Goal: Information Seeking & Learning: Check status

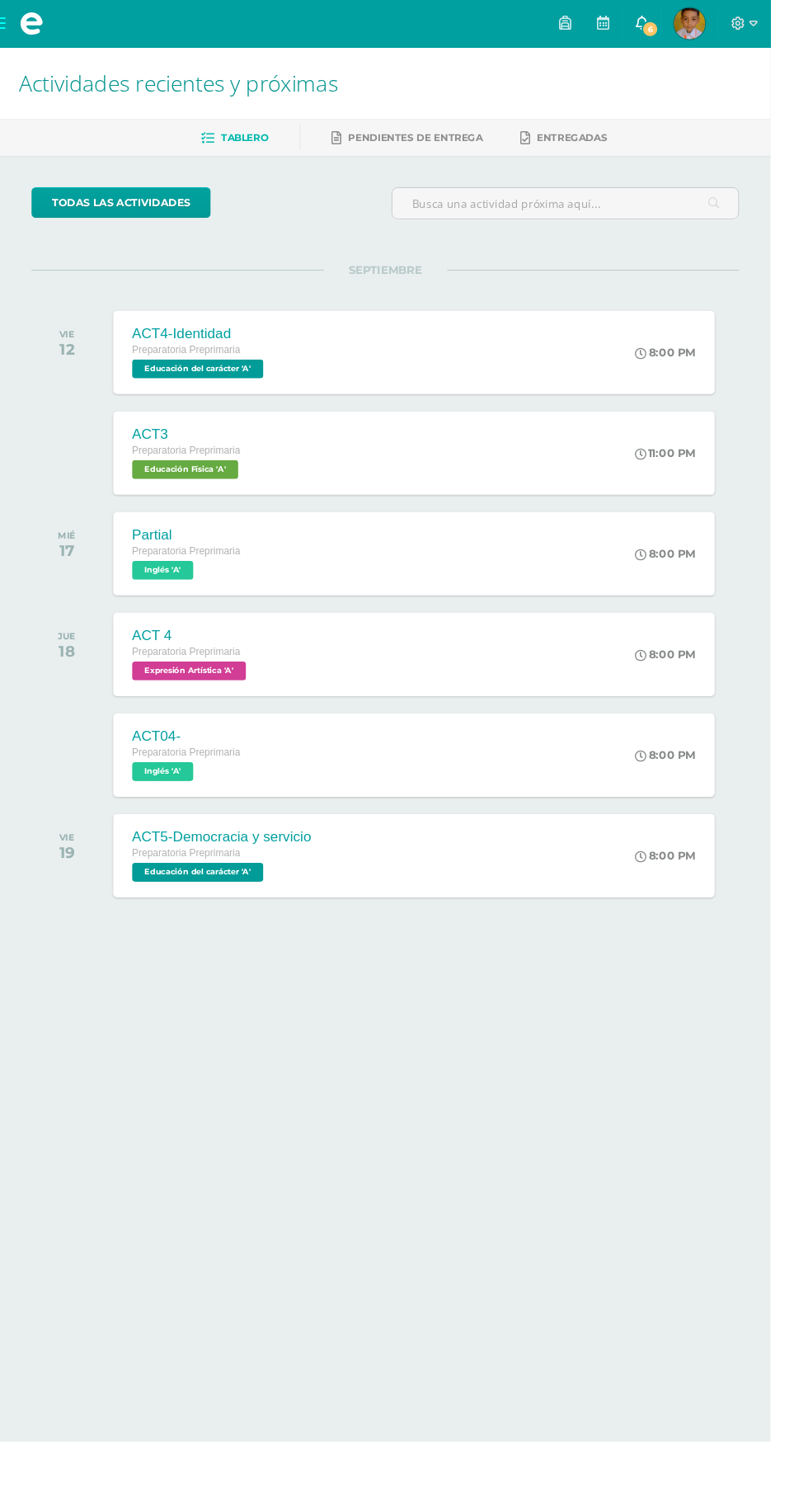
click at [690, 35] on span "6" at bounding box center [681, 30] width 18 height 18
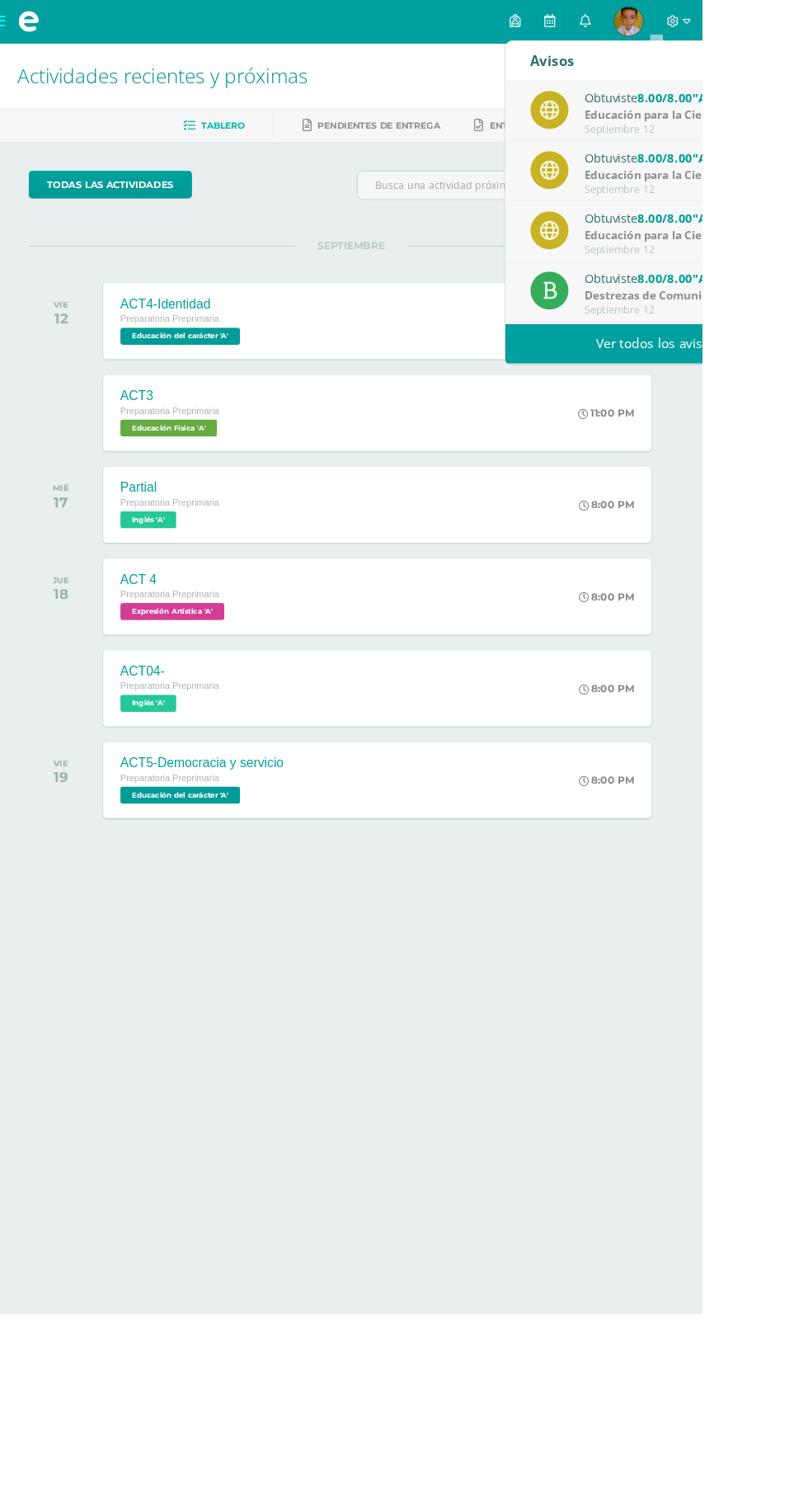
click at [807, 405] on link "Ver todos los avisos" at bounding box center [756, 395] width 349 height 45
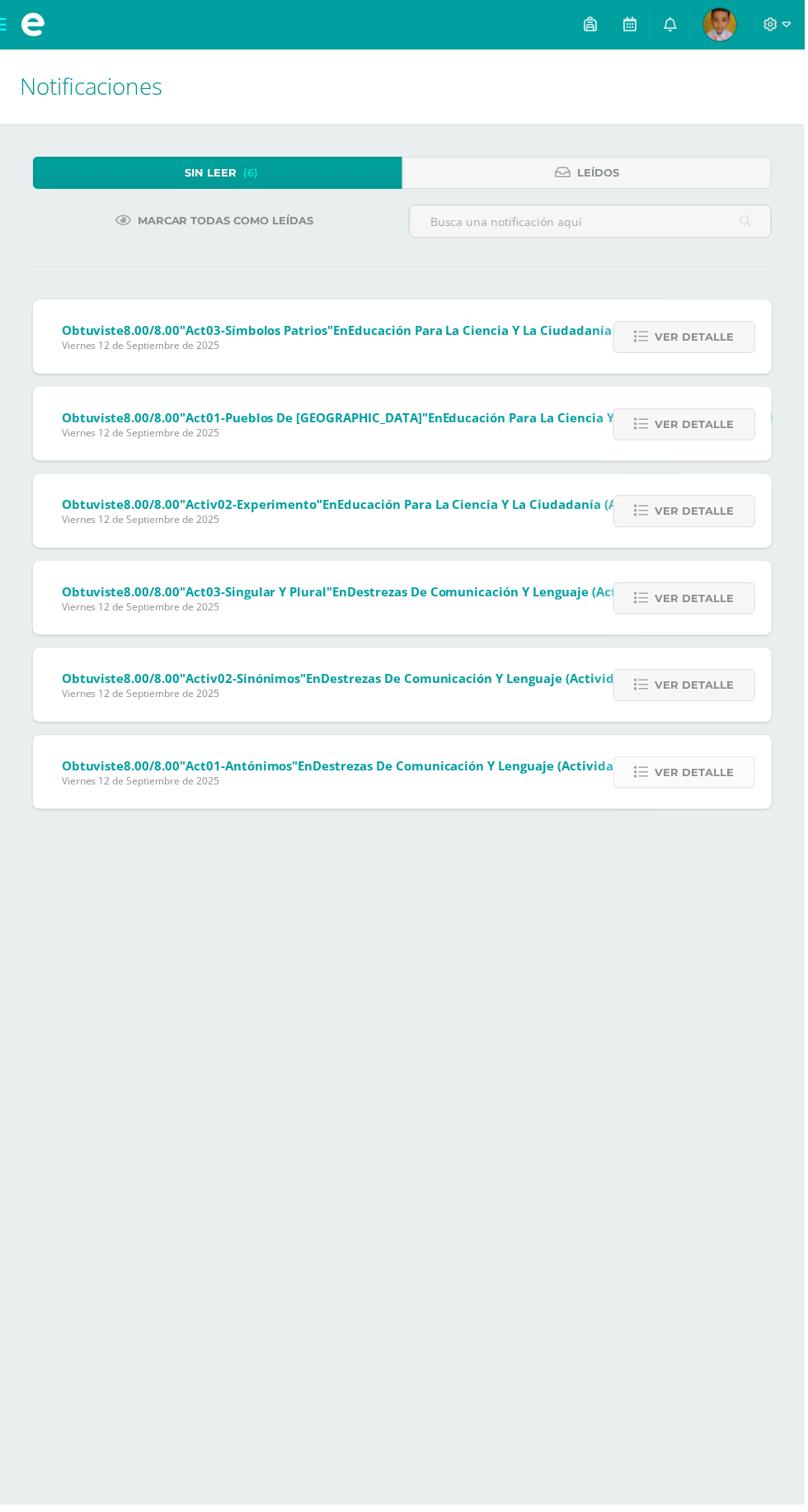
click at [708, 782] on span "Ver detalle" at bounding box center [697, 775] width 80 height 30
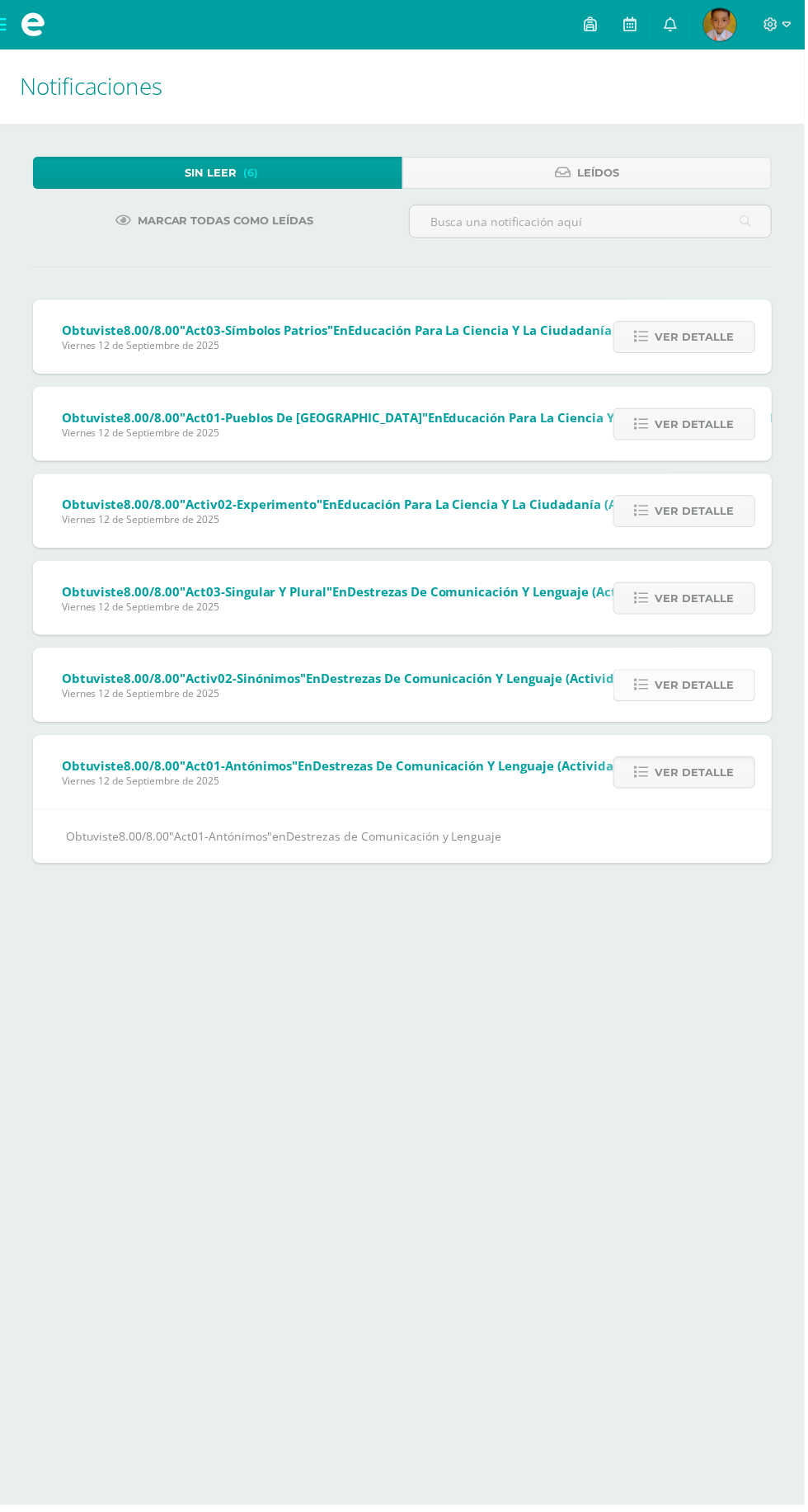
click at [713, 686] on span "Ver detalle" at bounding box center [697, 687] width 80 height 30
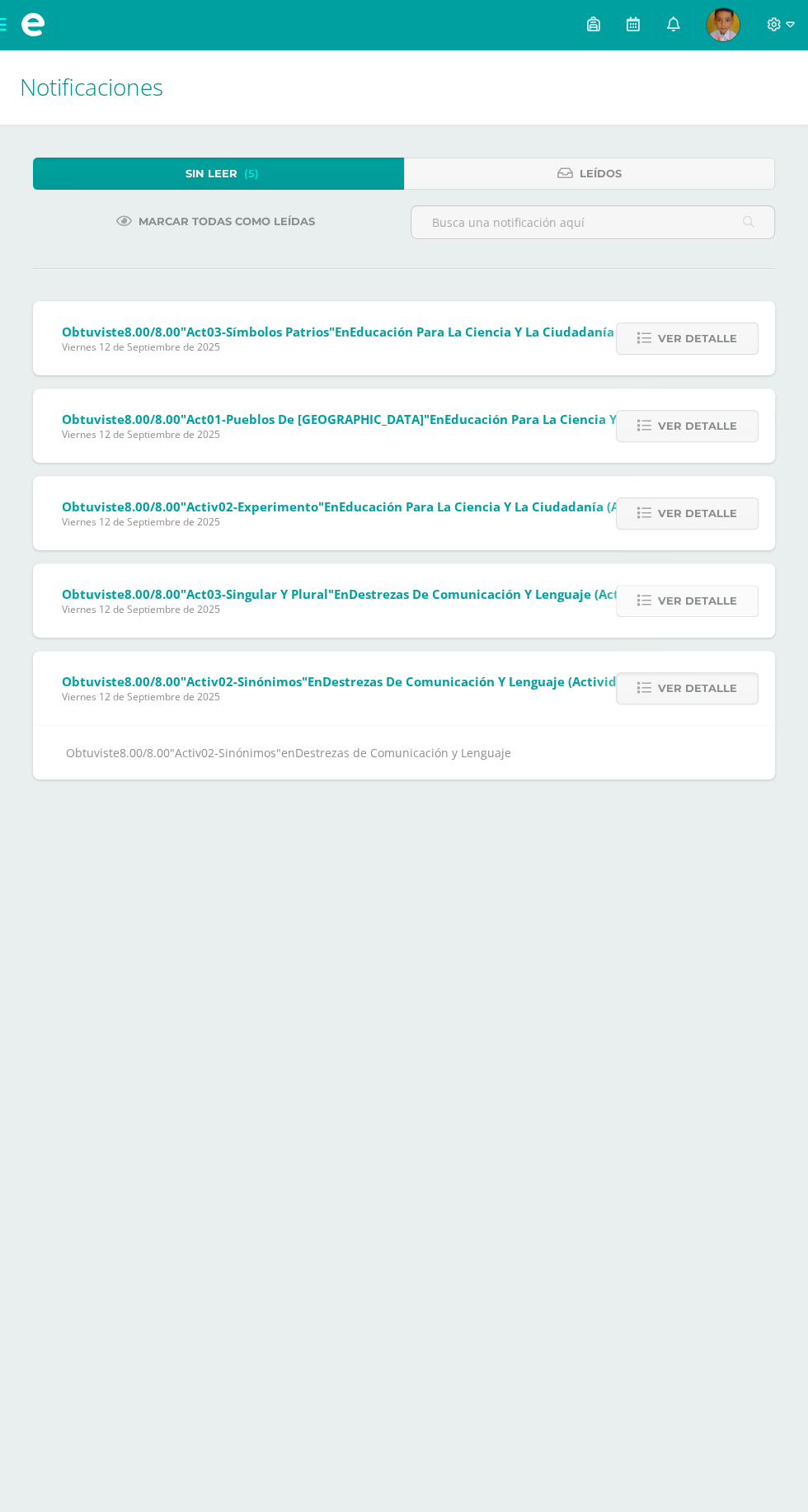
click at [721, 607] on span "Ver detalle" at bounding box center [697, 600] width 80 height 30
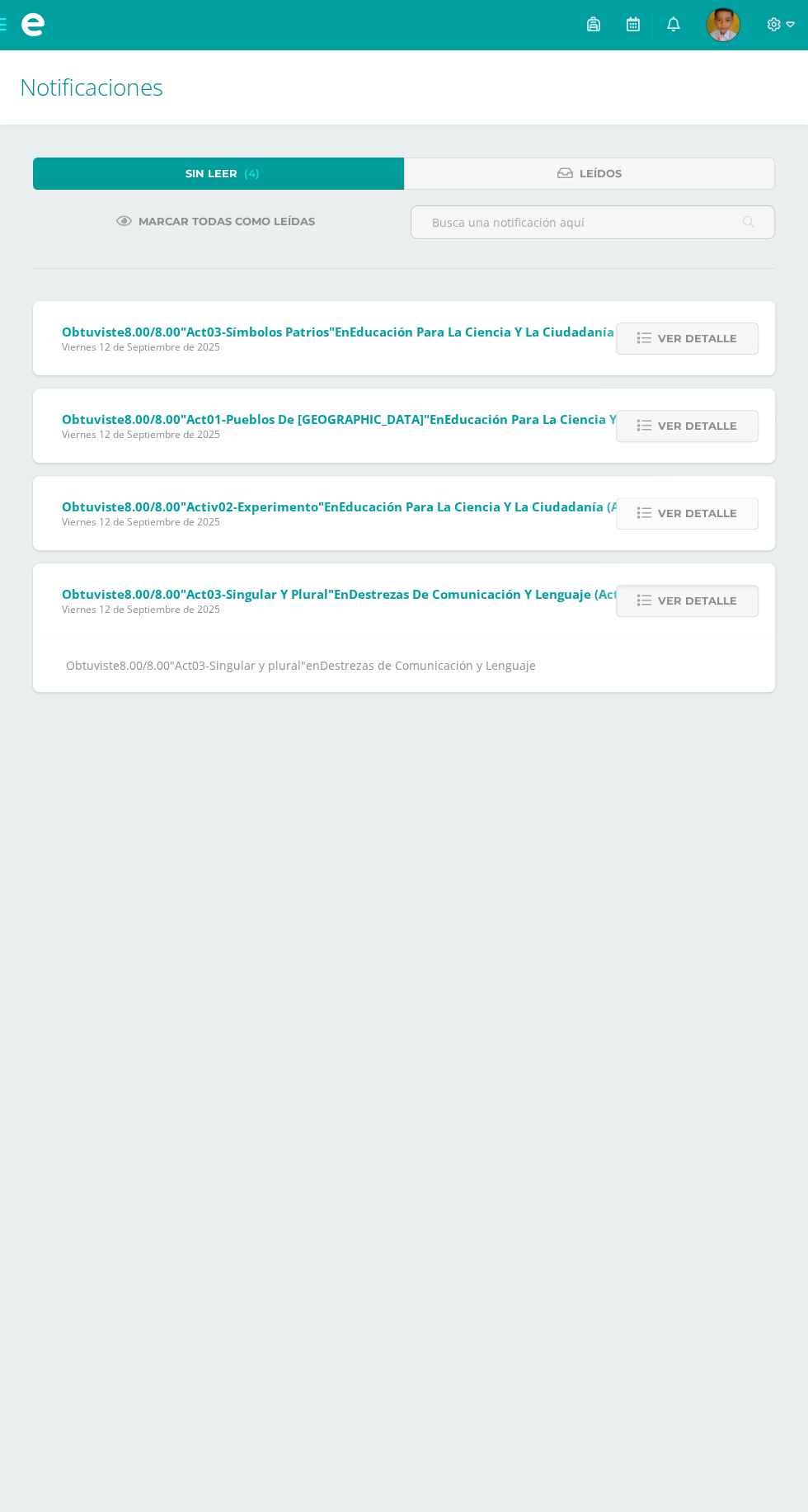
click at [707, 507] on span "Ver detalle" at bounding box center [697, 513] width 80 height 30
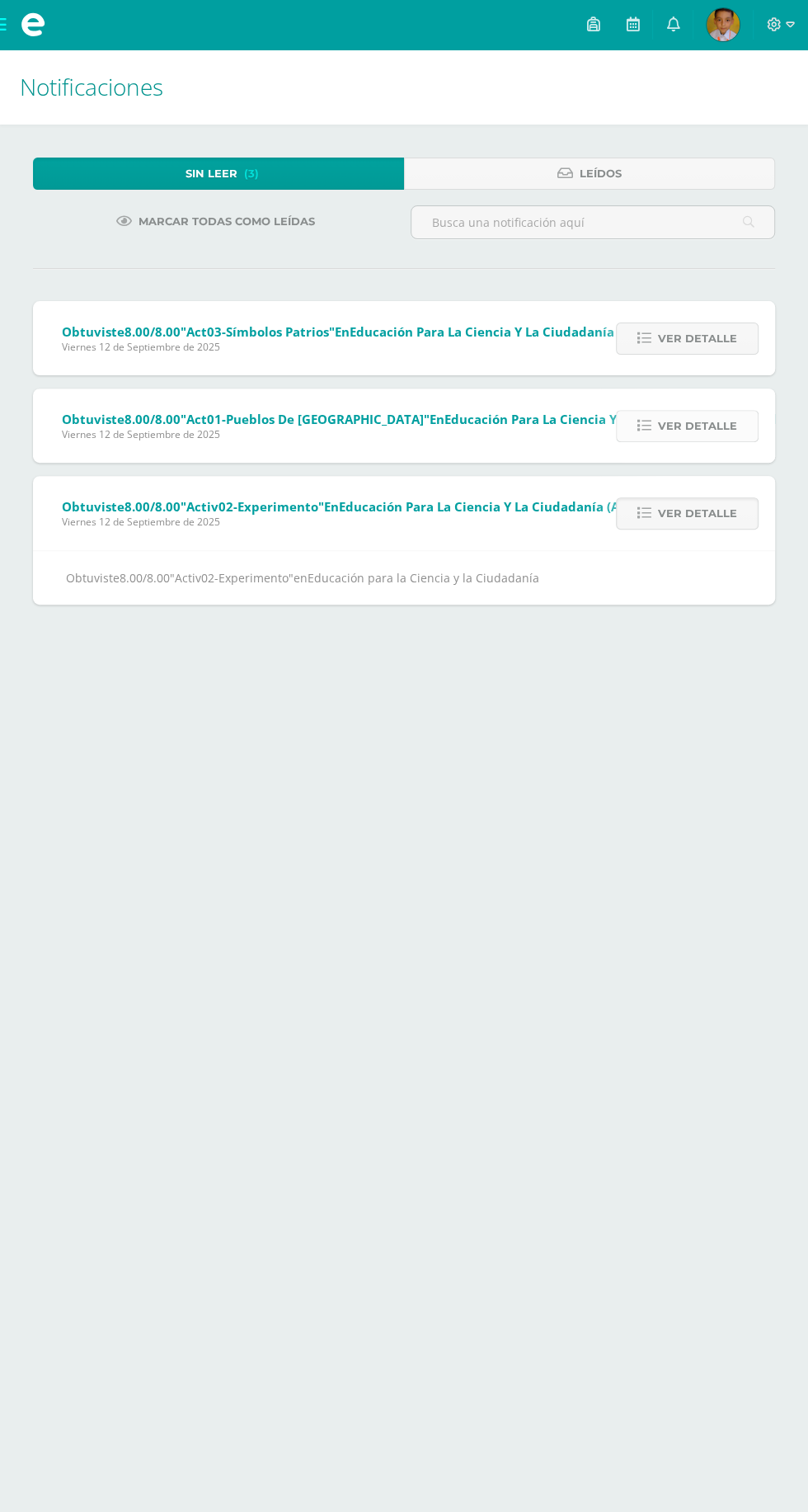
click at [710, 424] on span "Ver detalle" at bounding box center [697, 425] width 80 height 30
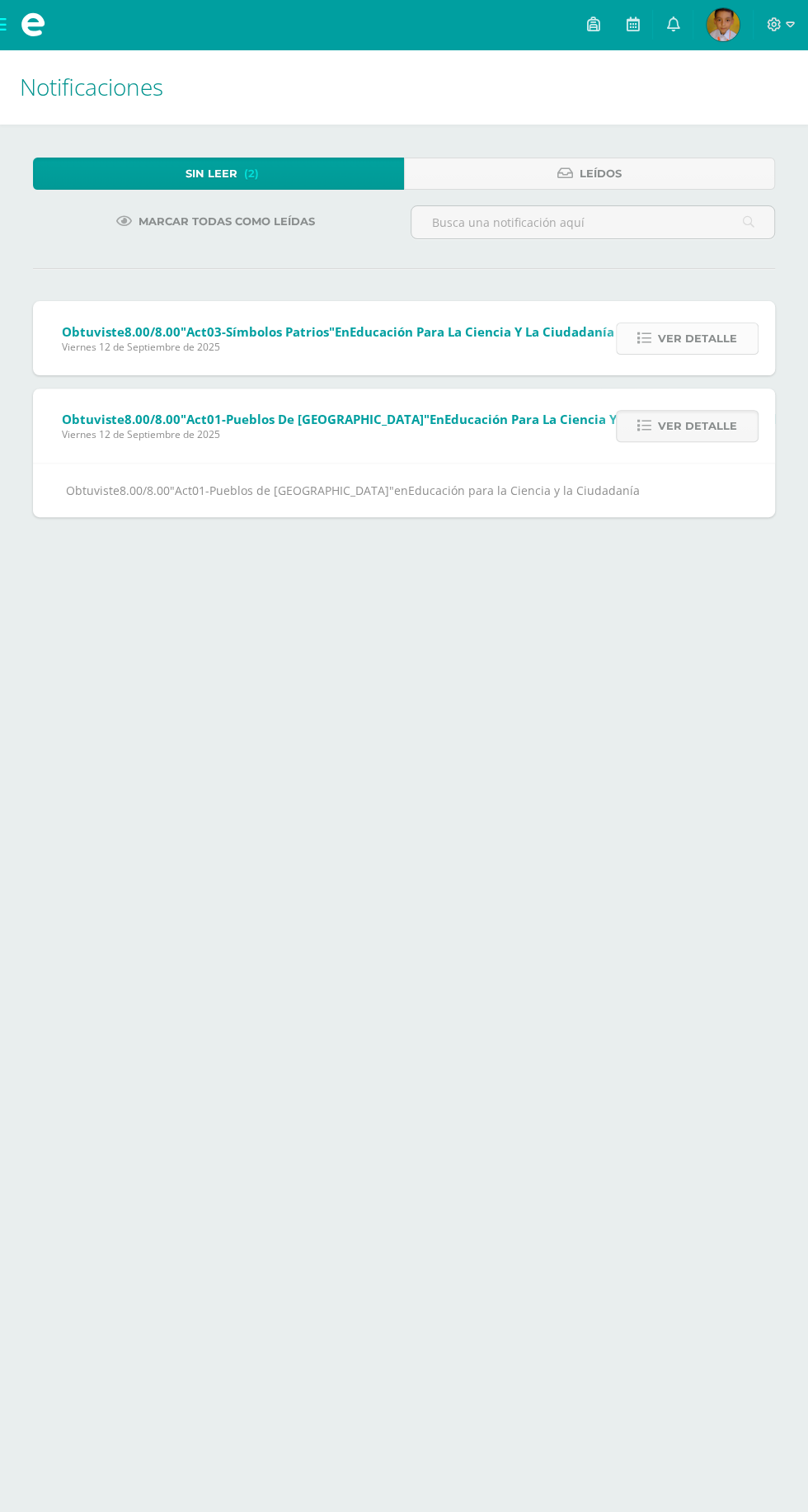
click at [701, 332] on span "Ver detalle" at bounding box center [697, 338] width 80 height 30
